Goal: Task Accomplishment & Management: Complete application form

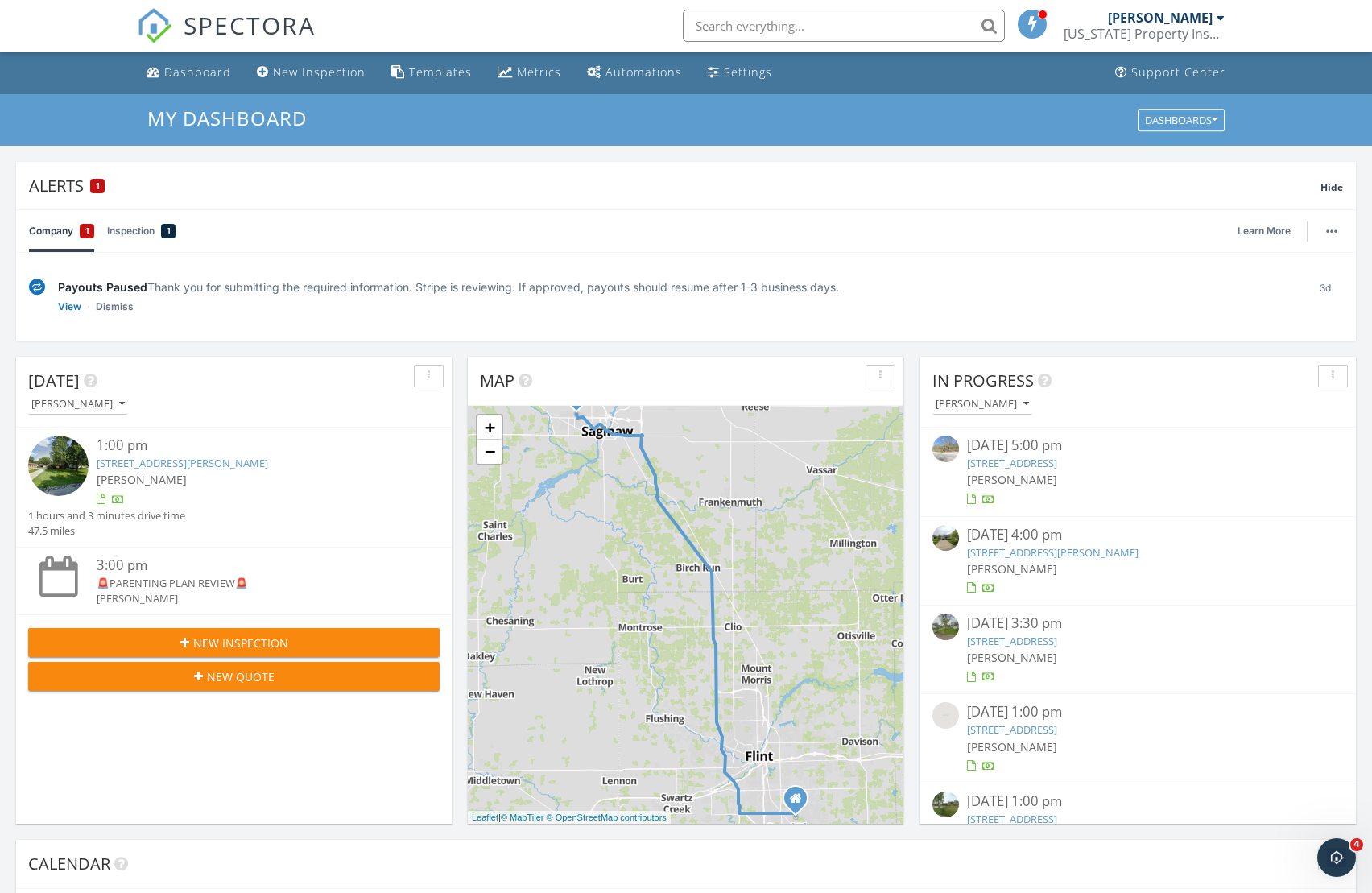
click at [228, 628] on button "New Inspection" at bounding box center [233, 642] width 411 height 29
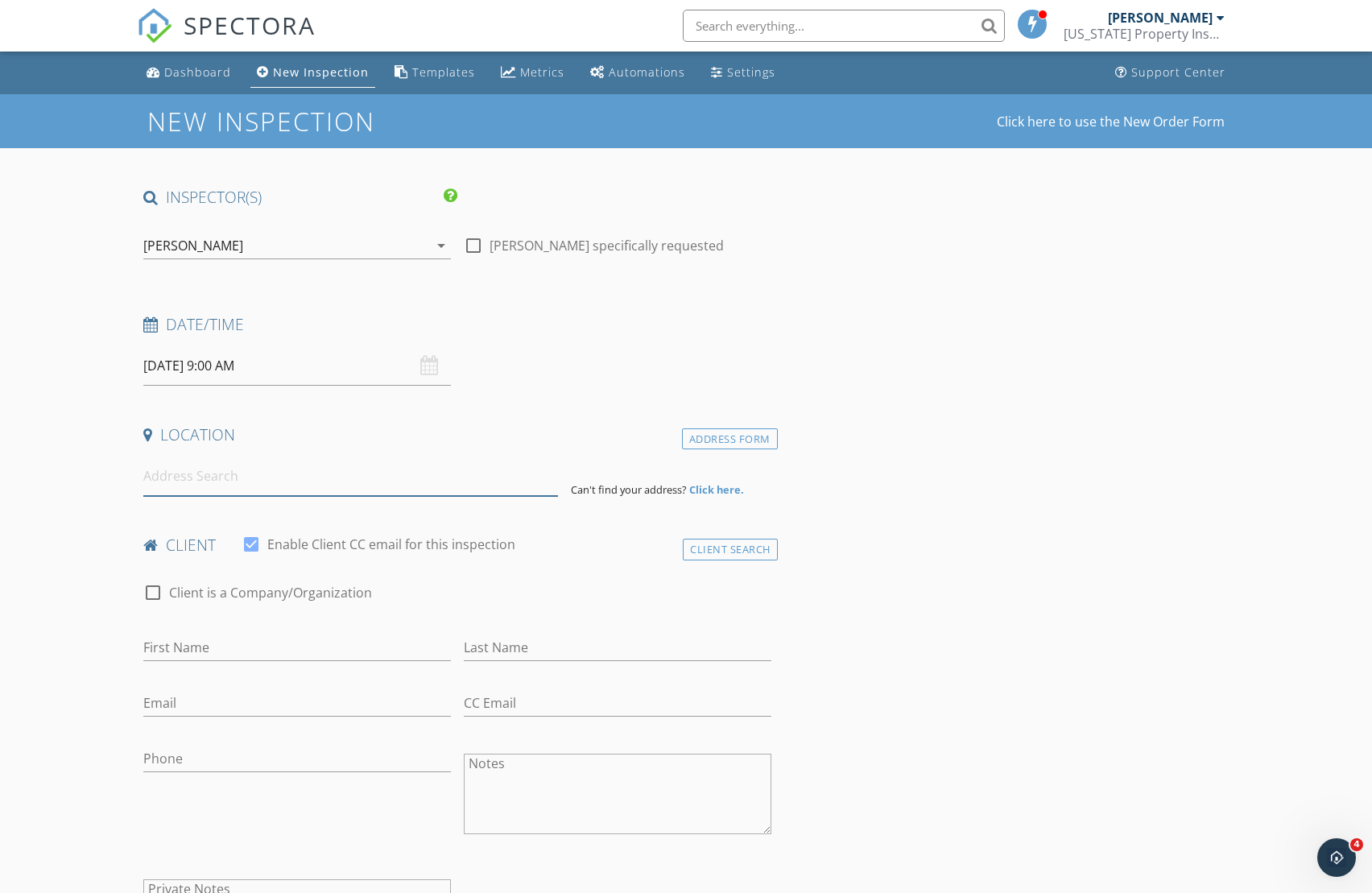
click at [256, 470] on input at bounding box center [350, 476] width 414 height 40
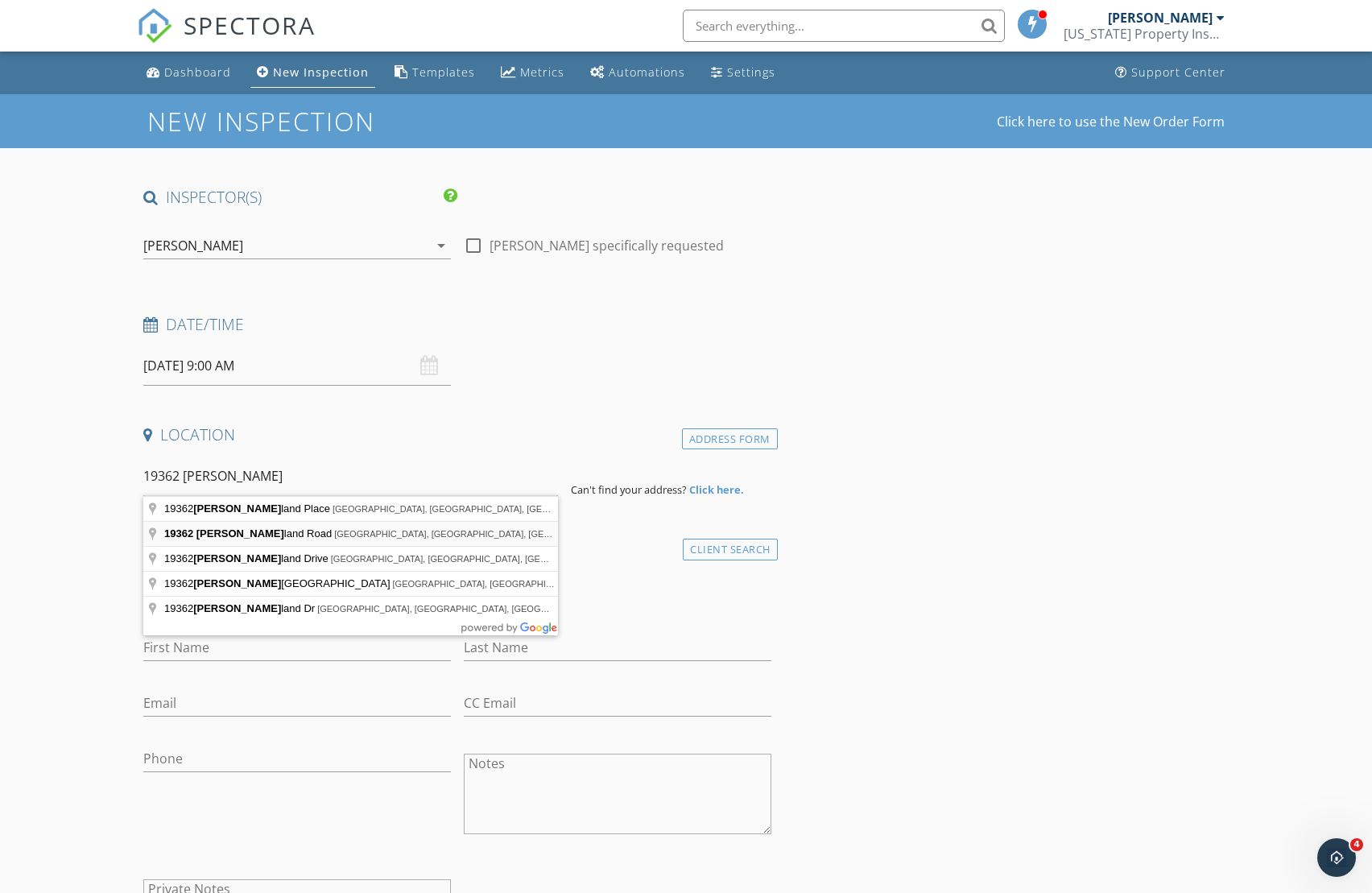
type input "19362 Sunderland Road, Detroit, MI, USA"
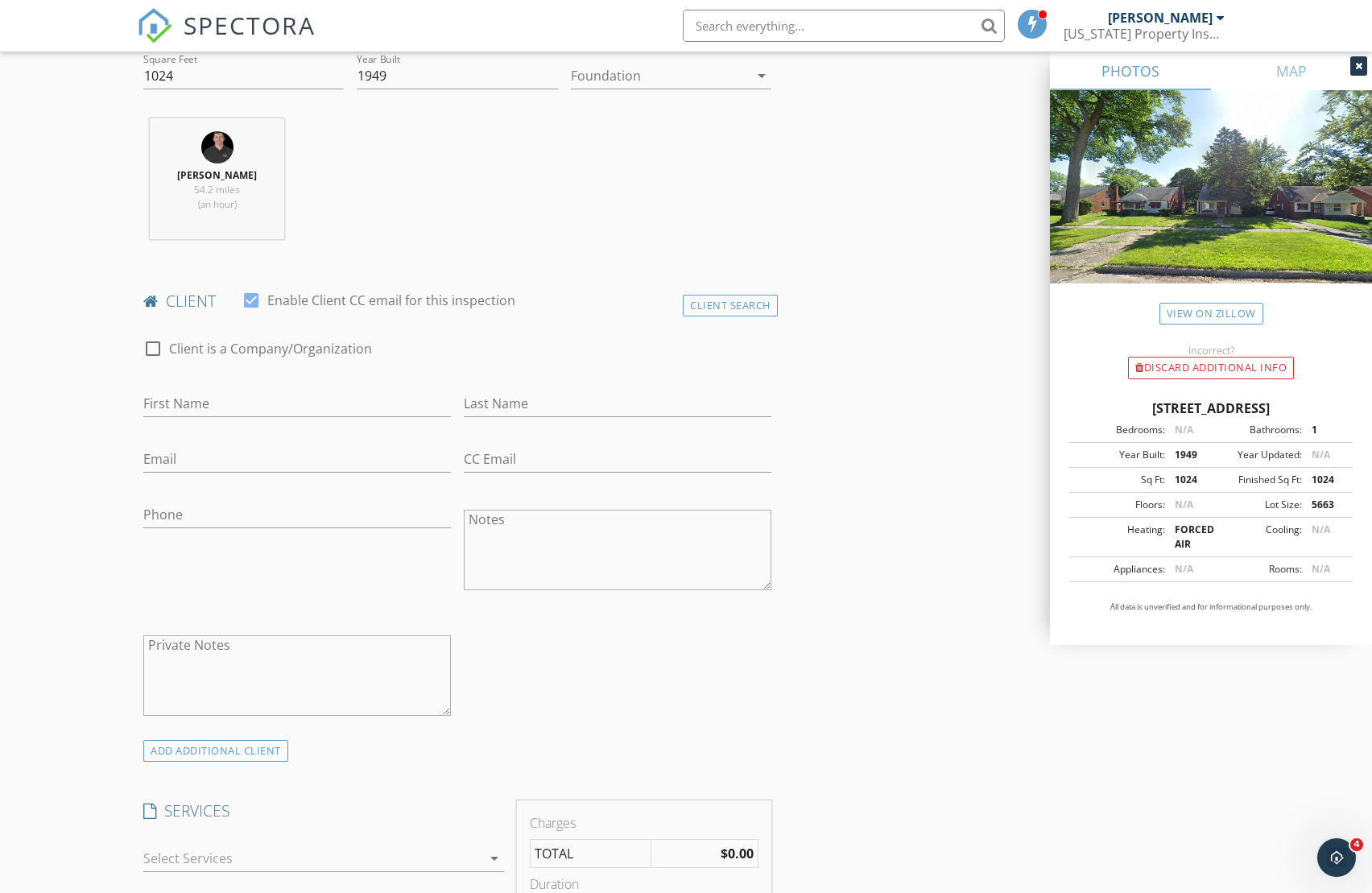
scroll to position [581, 0]
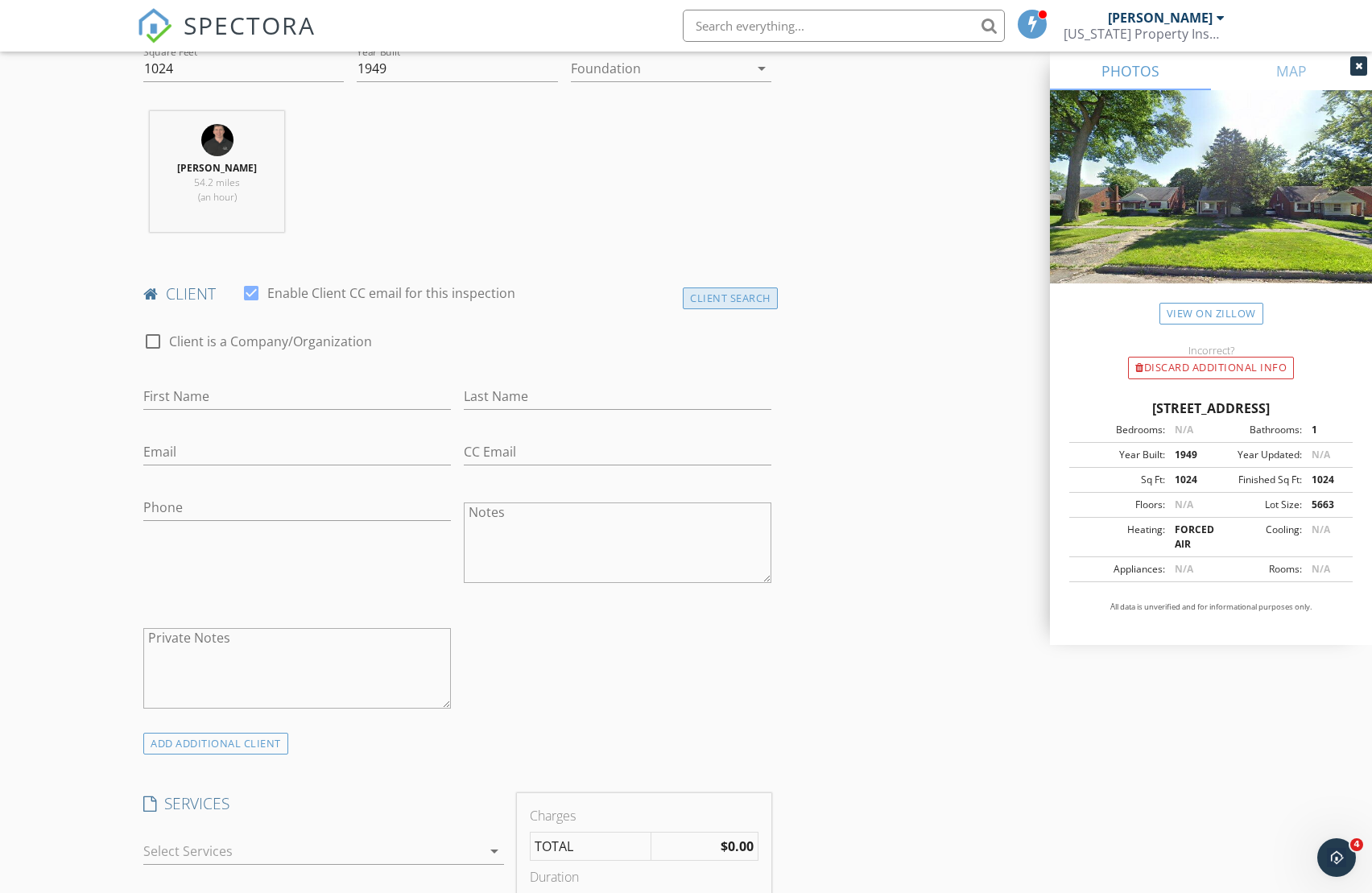
click at [748, 295] on div "Client Search" at bounding box center [729, 299] width 95 height 22
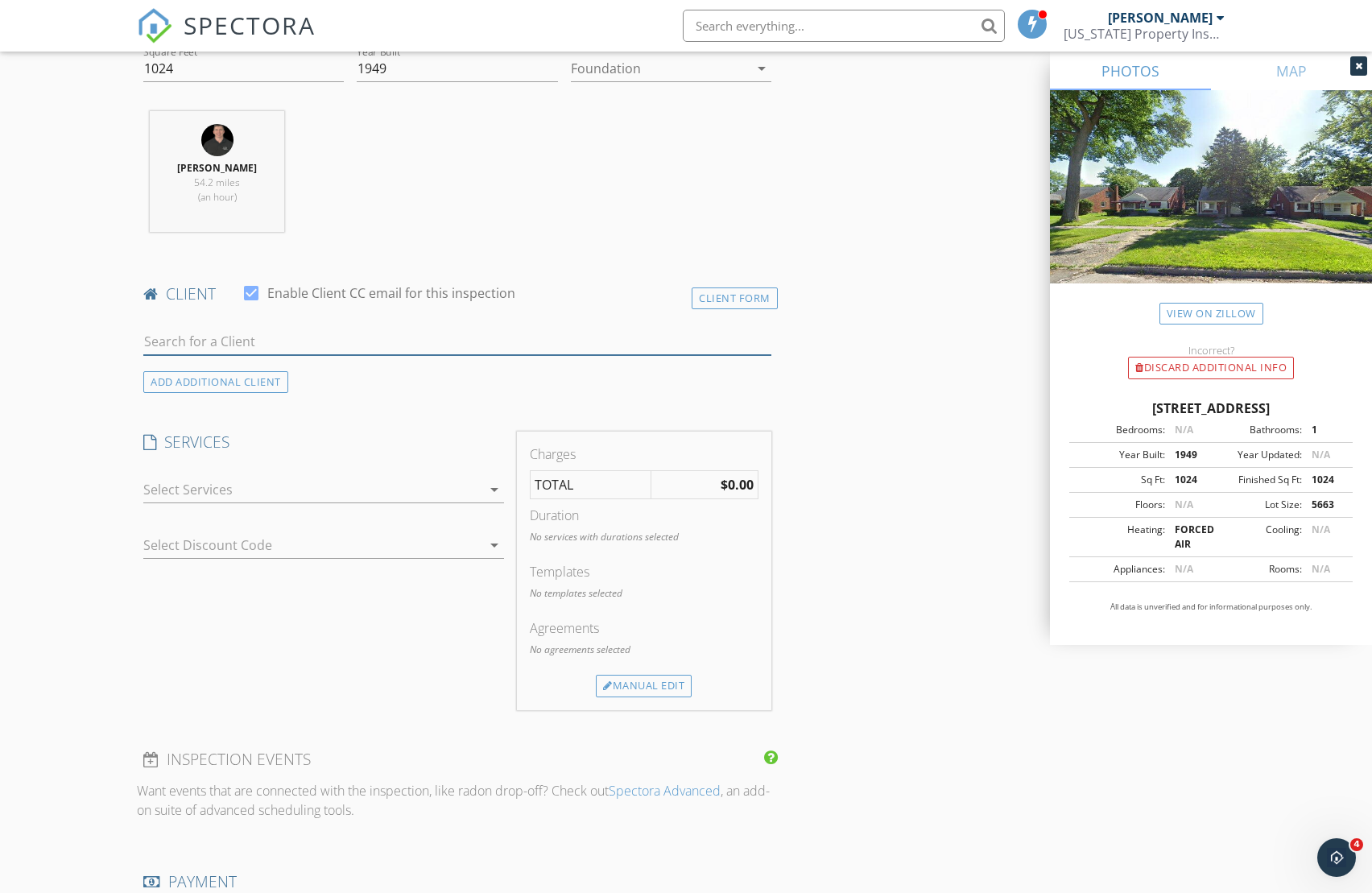
click at [600, 344] on input "text" at bounding box center [457, 341] width 627 height 27
type input "james"
click at [513, 376] on li "James Butler jbutler@butlerbylds.com" at bounding box center [457, 377] width 625 height 45
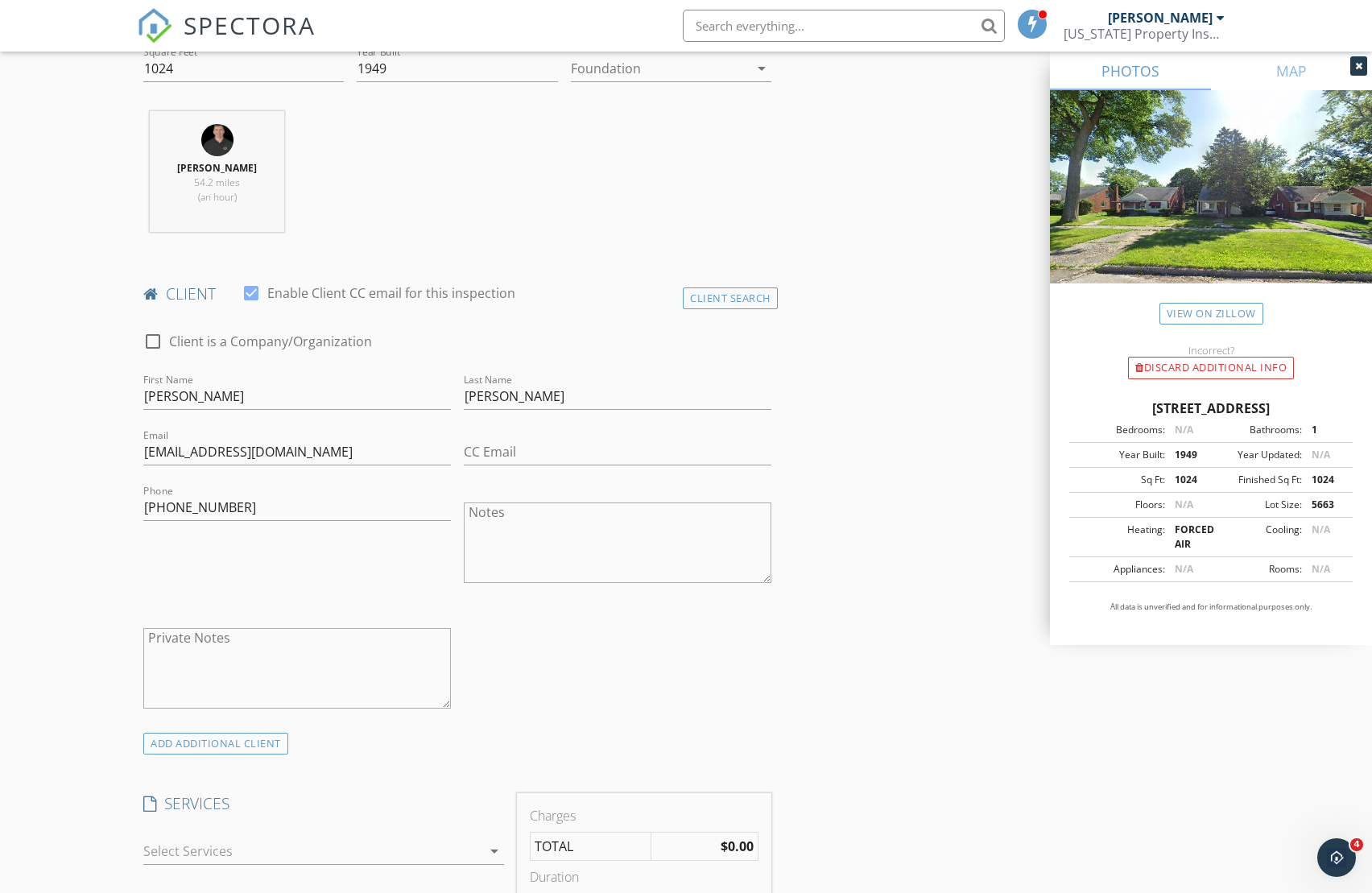
scroll to position [1154, 0]
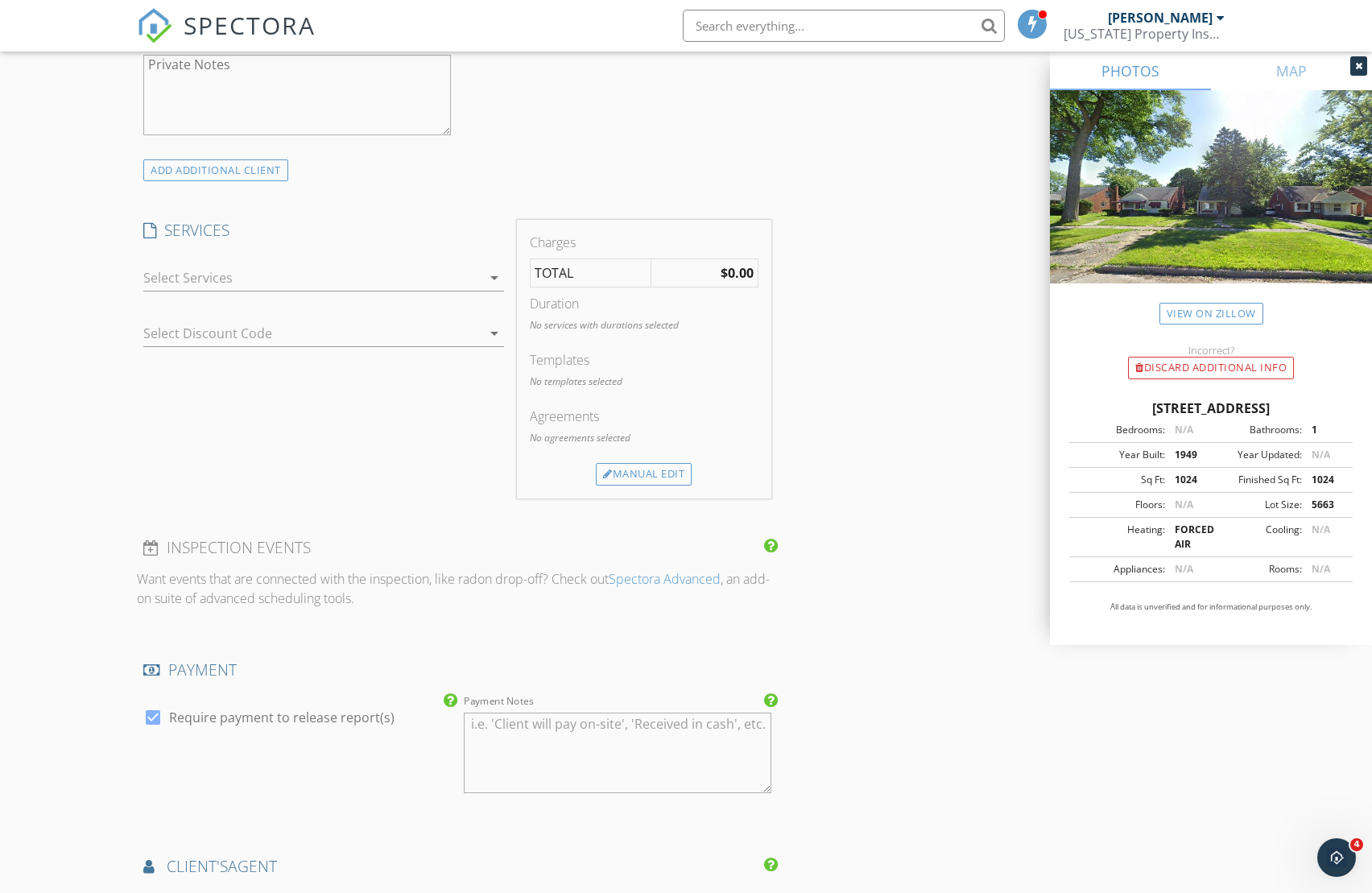
click at [328, 272] on div at bounding box center [312, 277] width 338 height 26
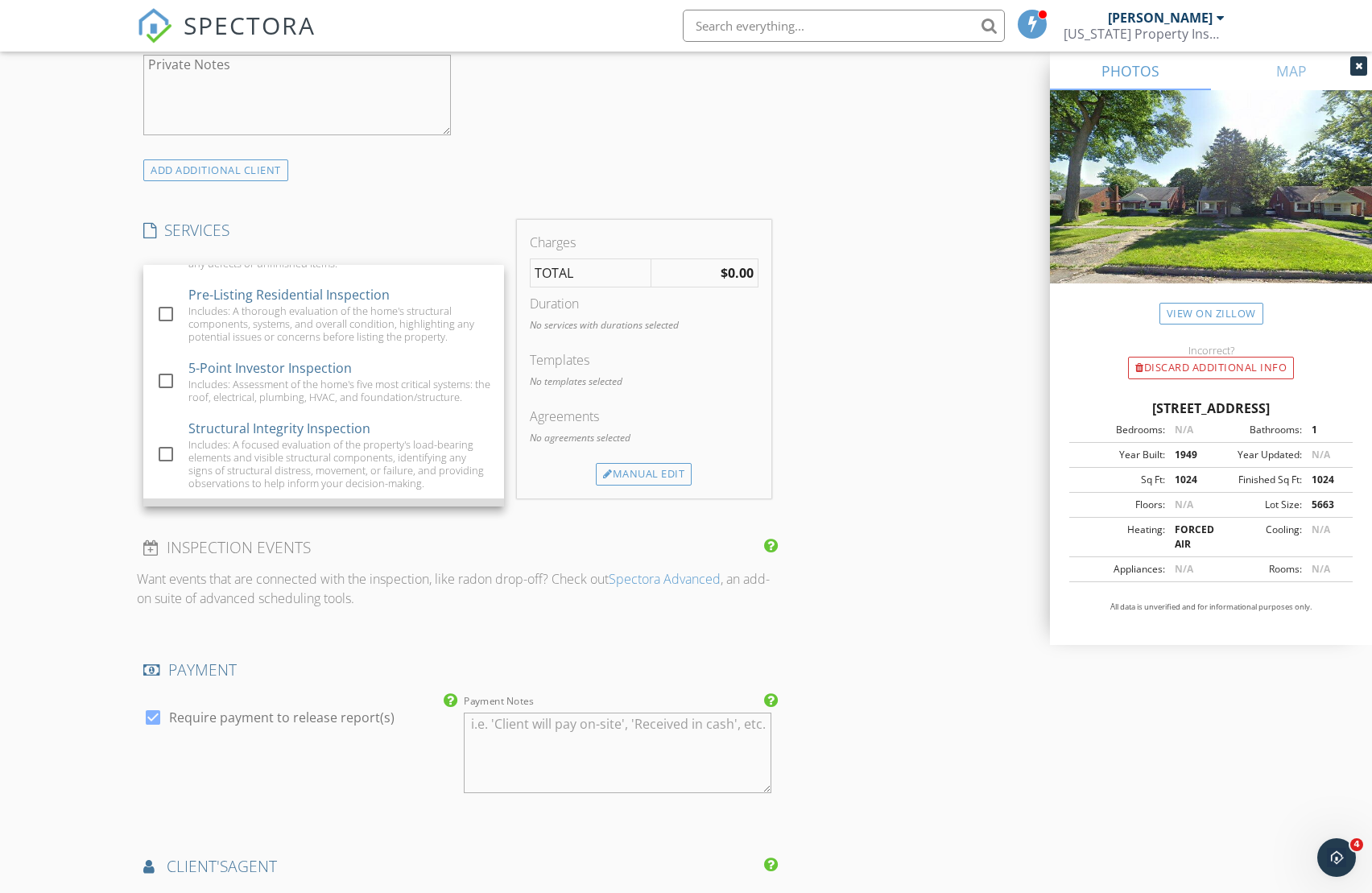
scroll to position [132, 0]
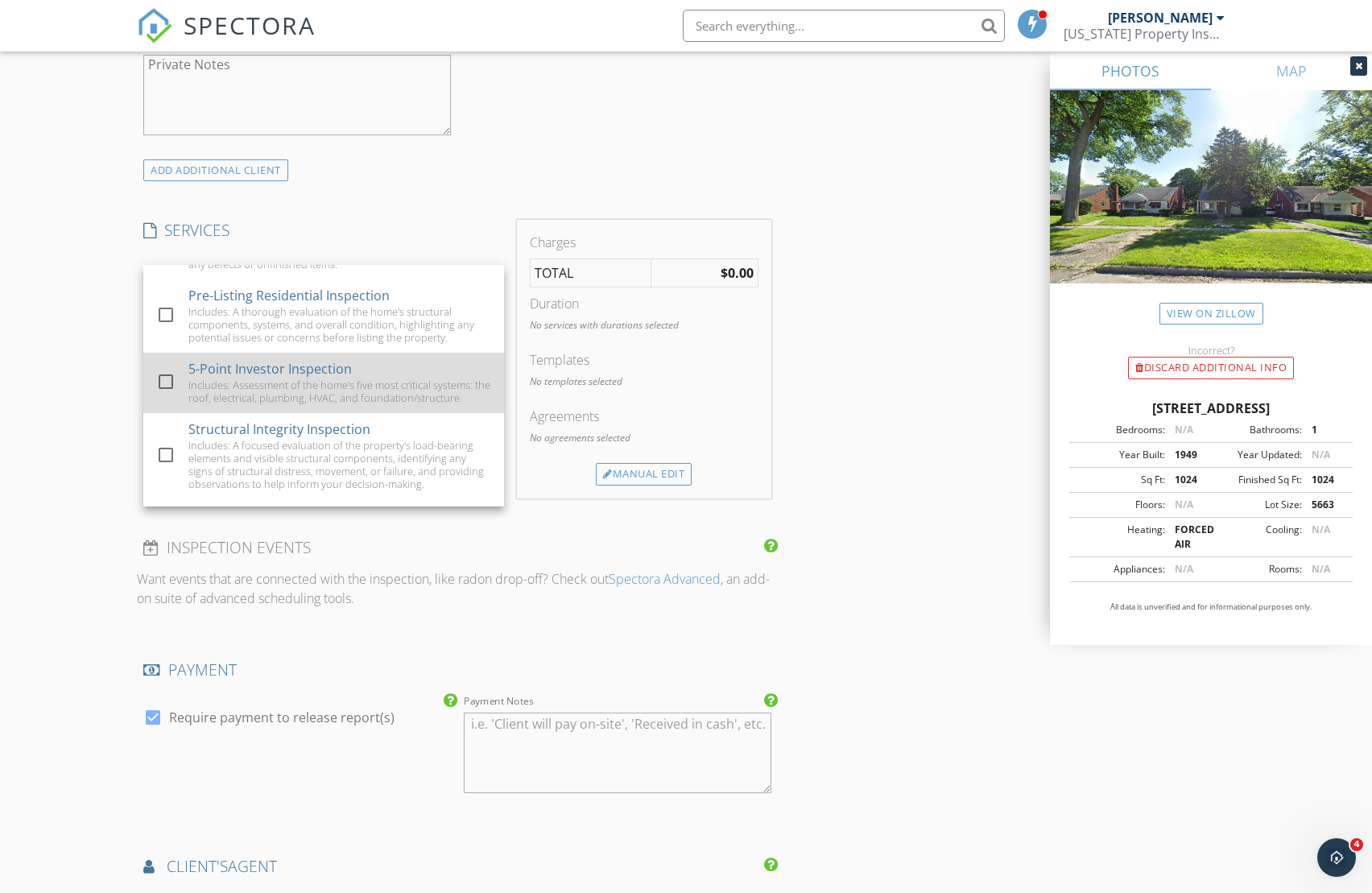
click at [415, 366] on div "5-Point Investor Inspection Includes: Assessment of the home's five most critic…" at bounding box center [339, 382] width 302 height 60
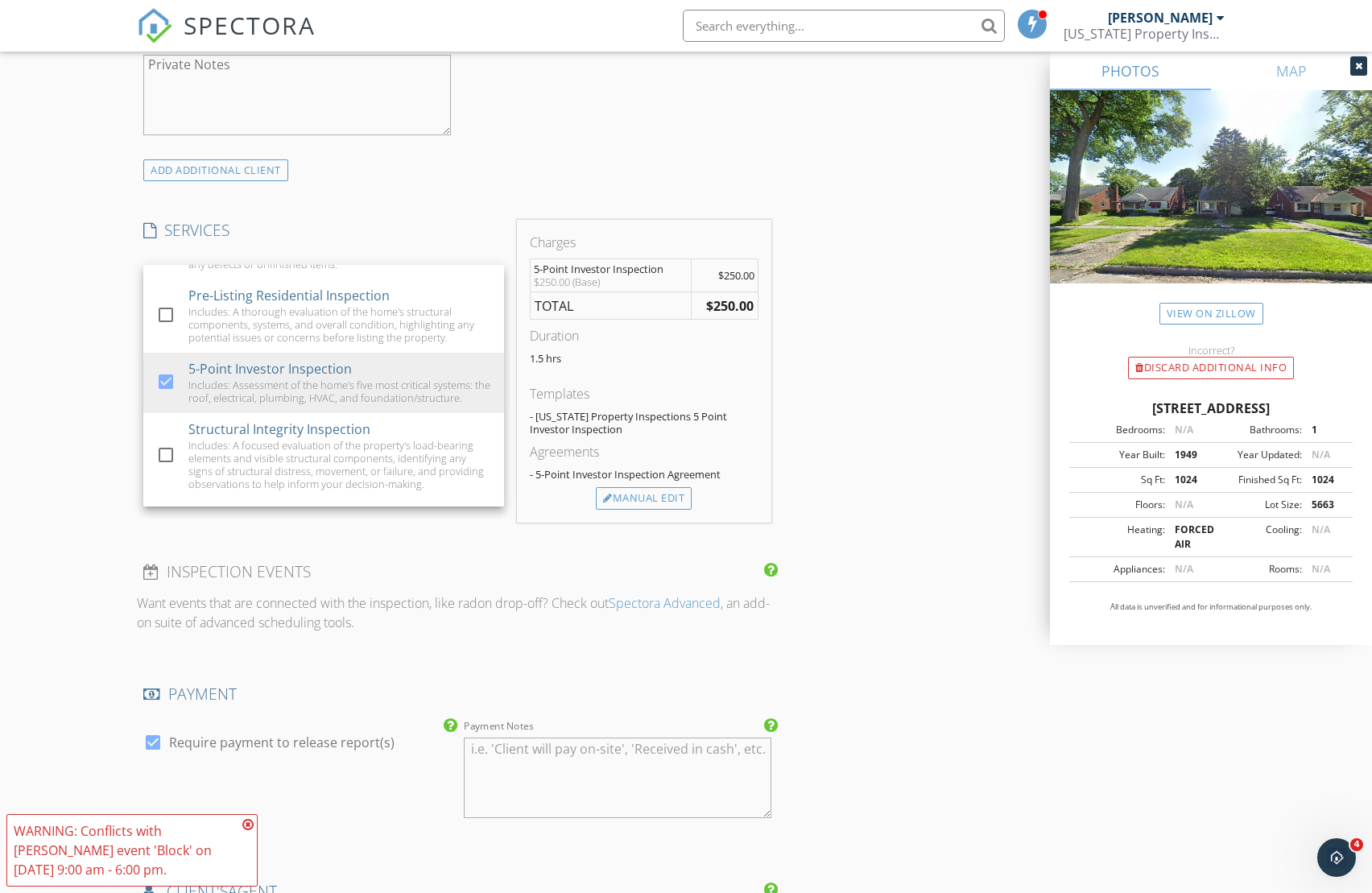
click at [66, 376] on div "New Inspection Click here to use the New Order Form INSPECTOR(S) check_box Kevi…" at bounding box center [686, 365] width 1372 height 2850
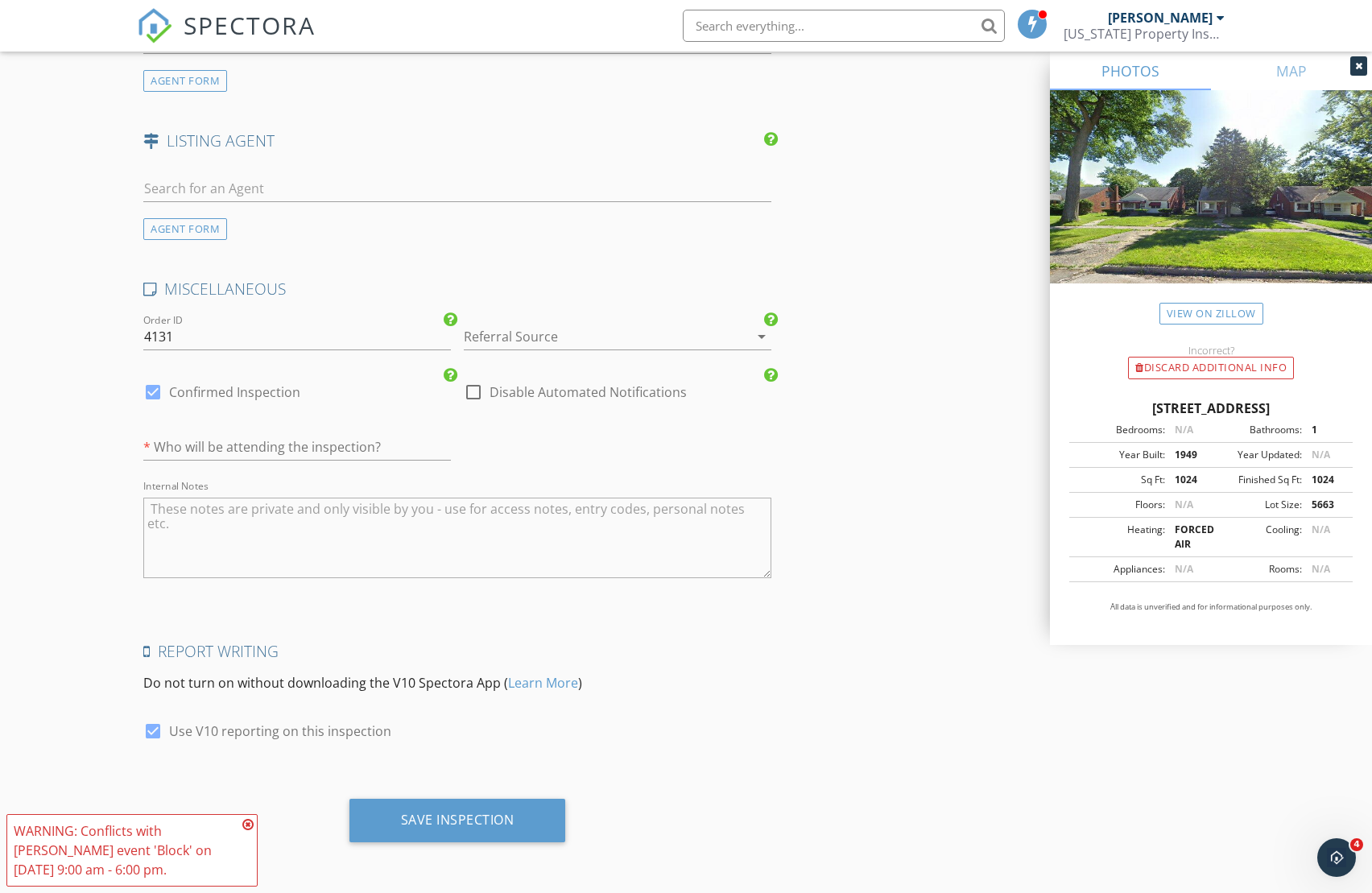
scroll to position [2049, 0]
click at [232, 450] on input "text" at bounding box center [297, 449] width 308 height 27
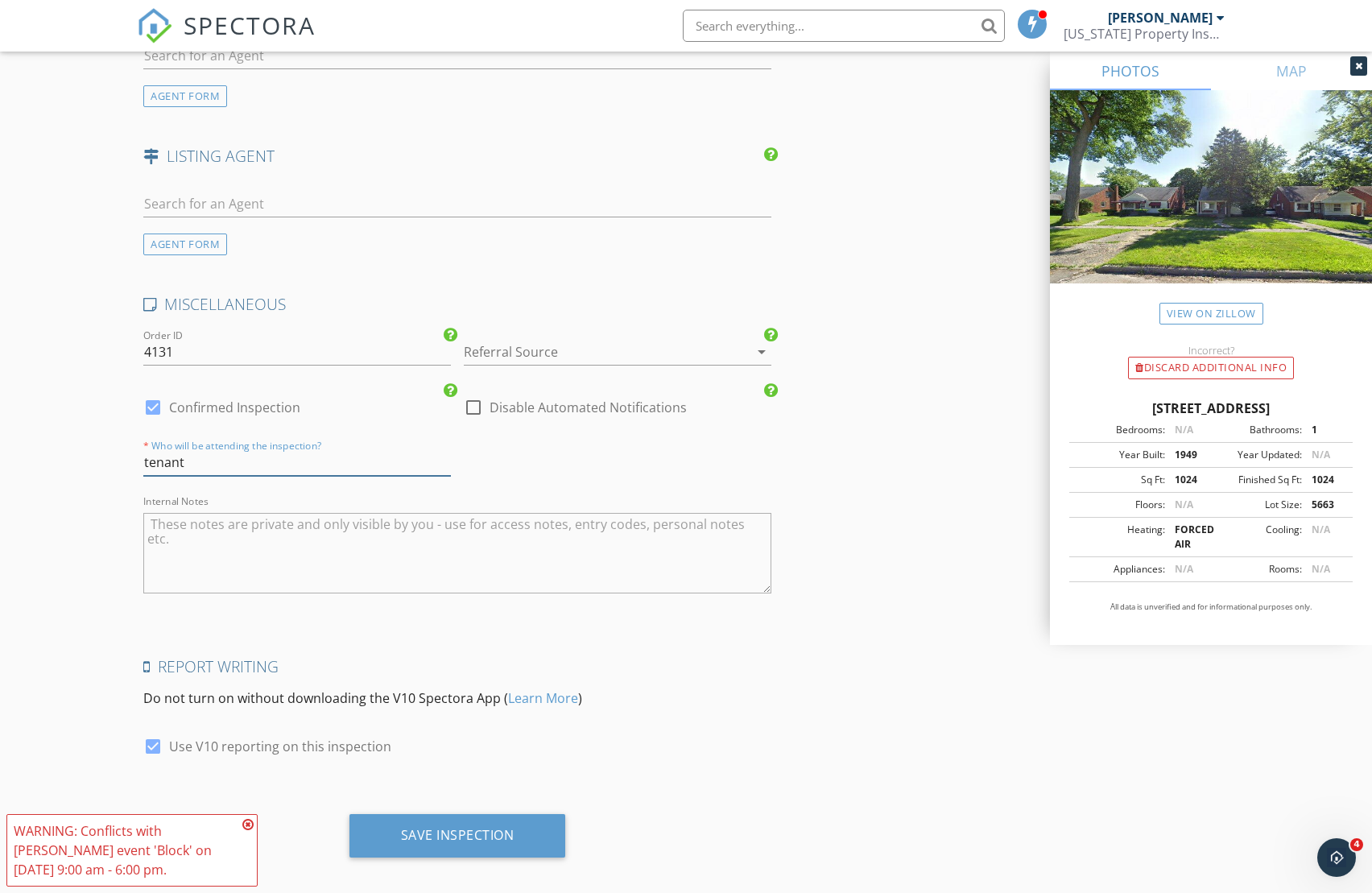
type input "tenant"
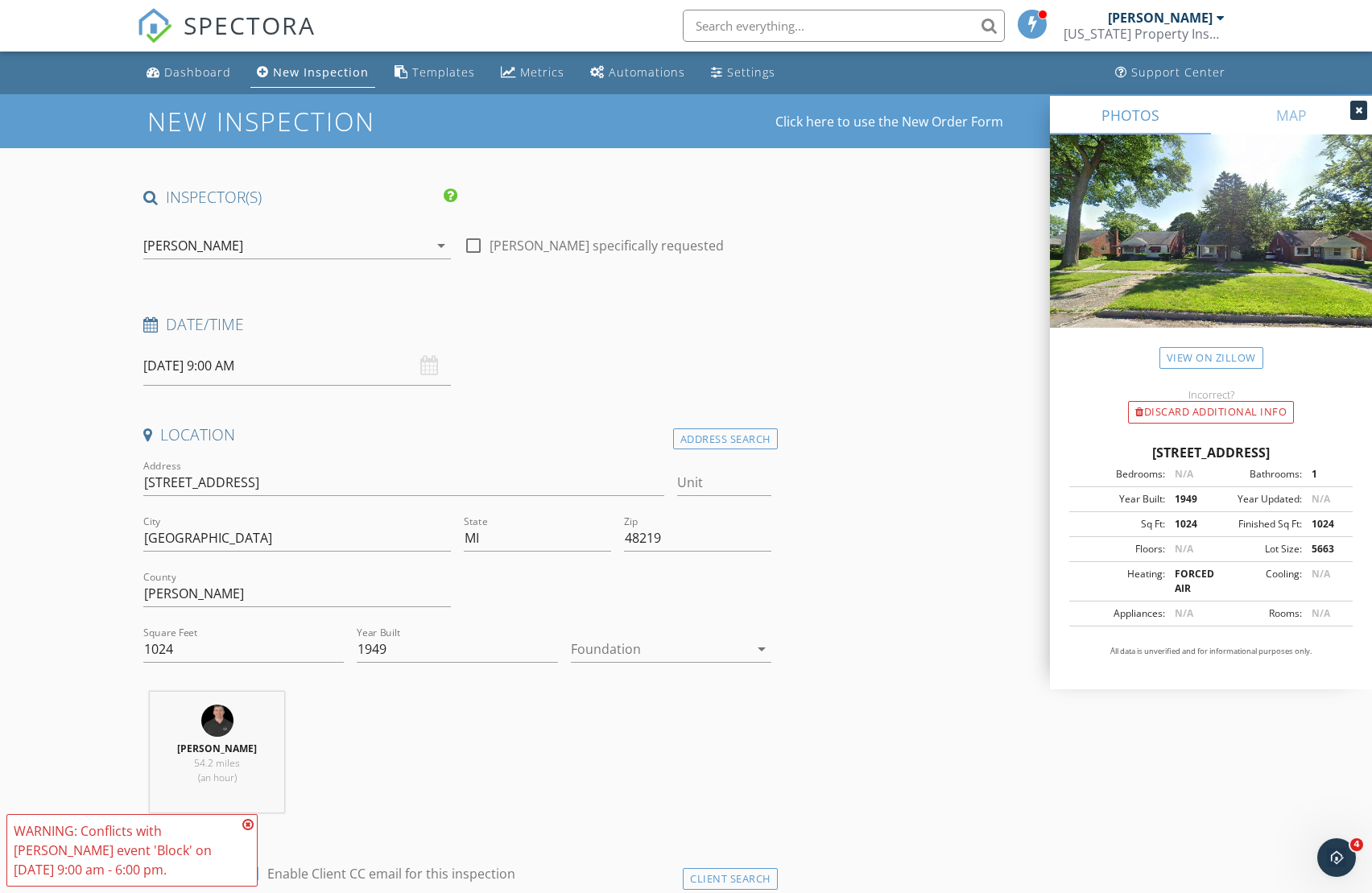
scroll to position [0, 0]
click at [197, 361] on input "09/29/2025 9:00 AM" at bounding box center [297, 365] width 308 height 40
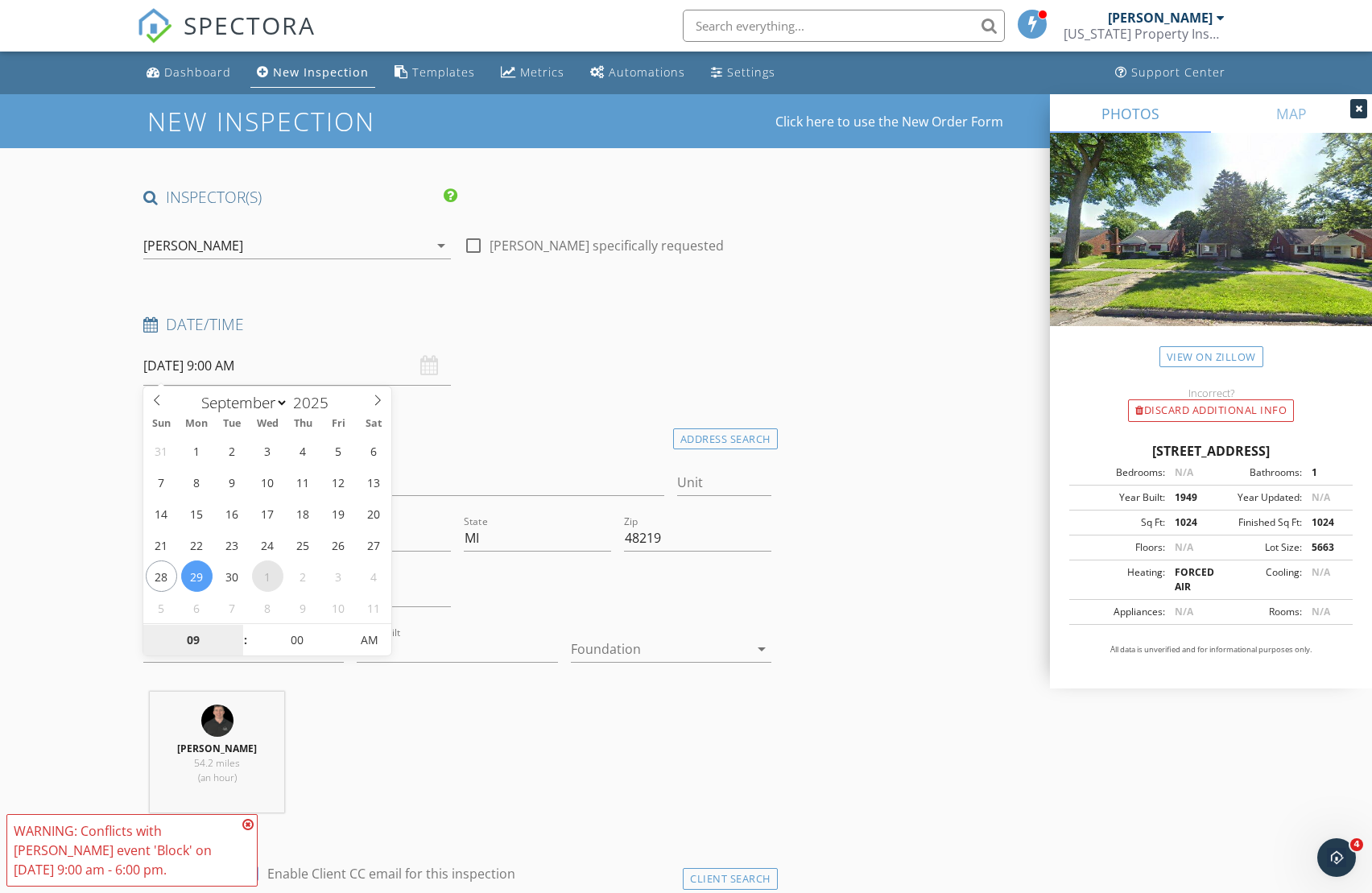
select select "9"
type input "10/01/2025 9:00 AM"
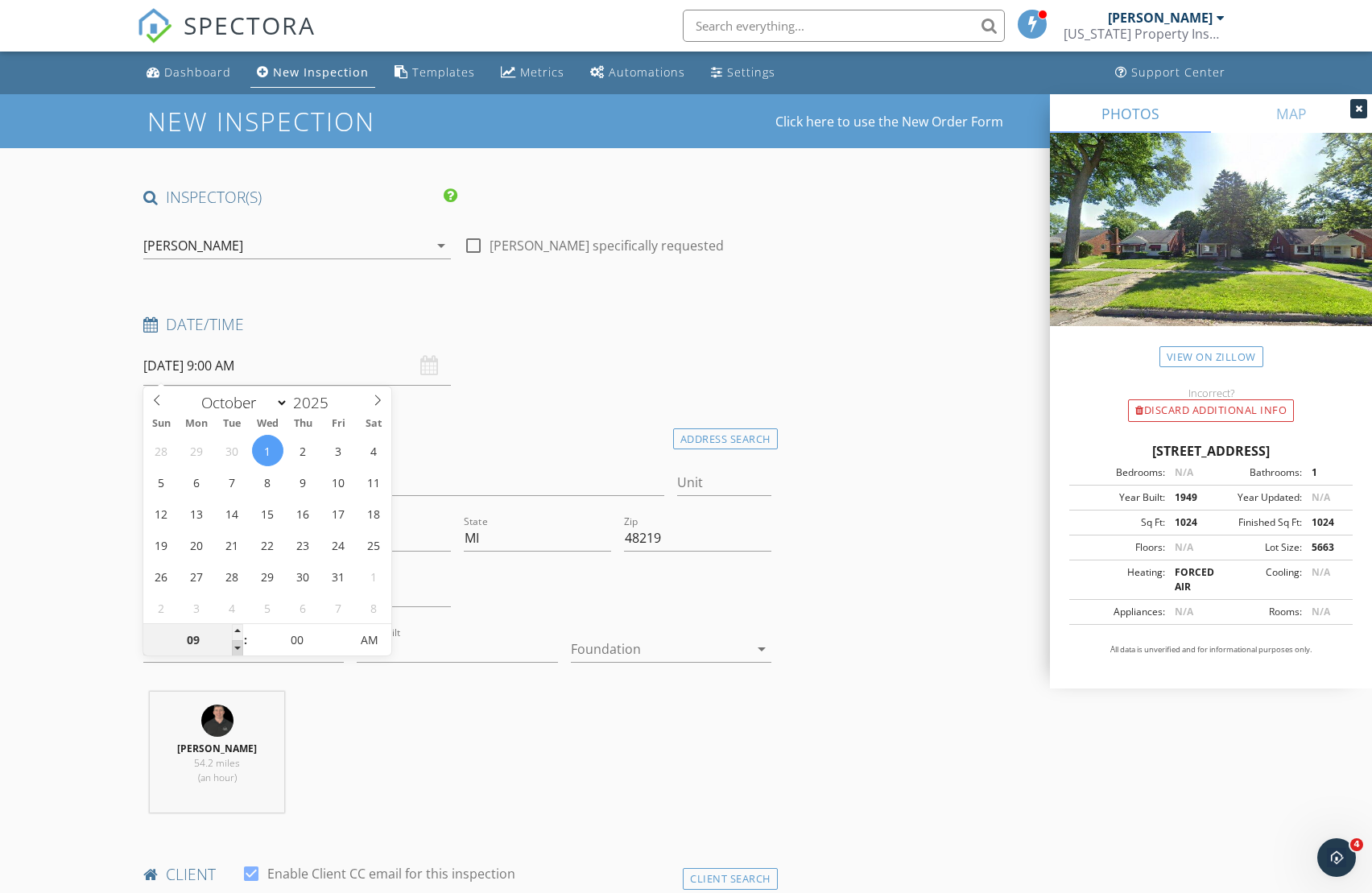
type input "08"
type input "10/01/2025 8:00 AM"
click at [236, 649] on span at bounding box center [238, 647] width 11 height 16
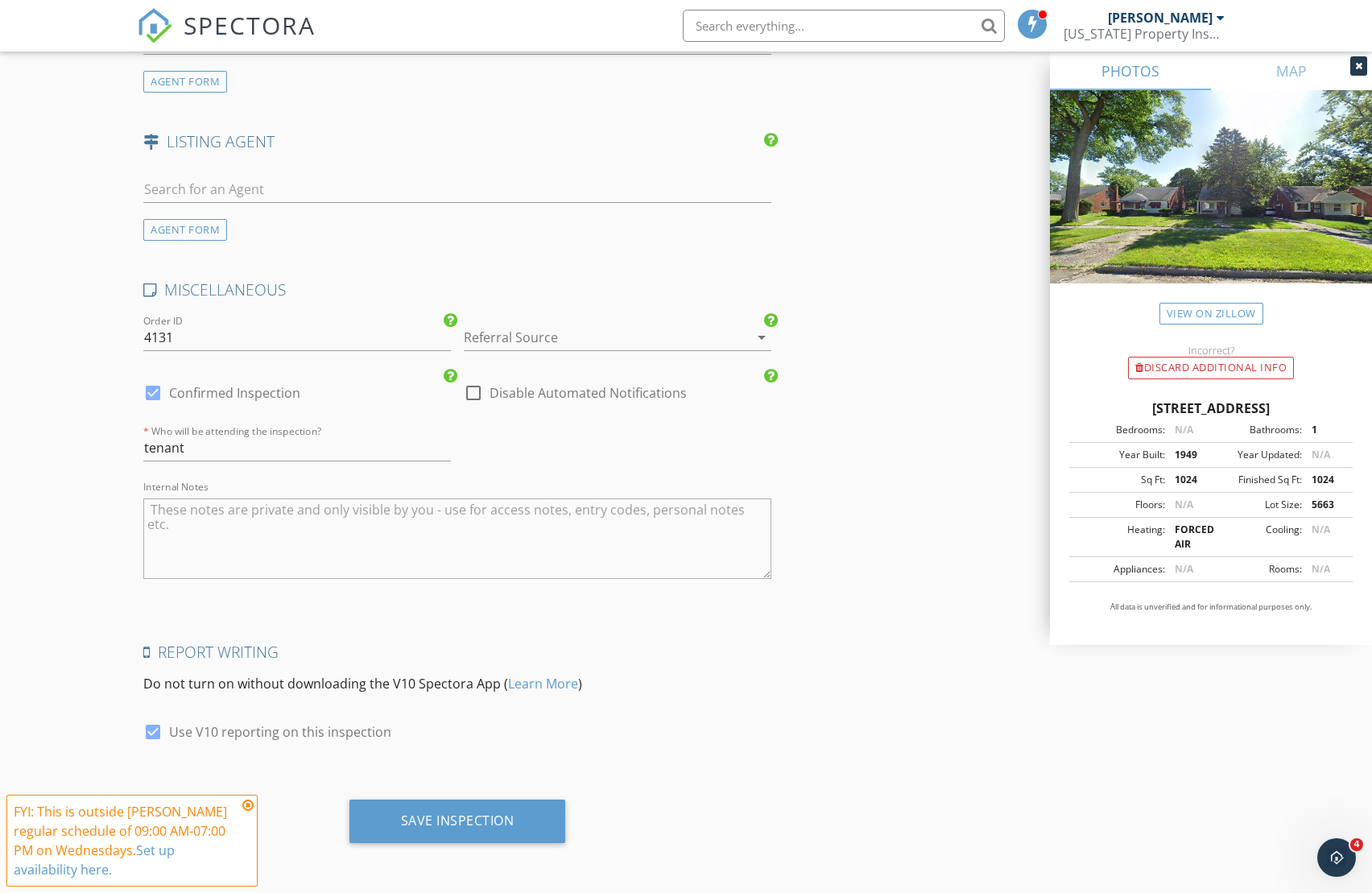
scroll to position [2049, 0]
click at [458, 813] on div "Save Inspection" at bounding box center [458, 821] width 114 height 16
